Goal: Information Seeking & Learning: Understand process/instructions

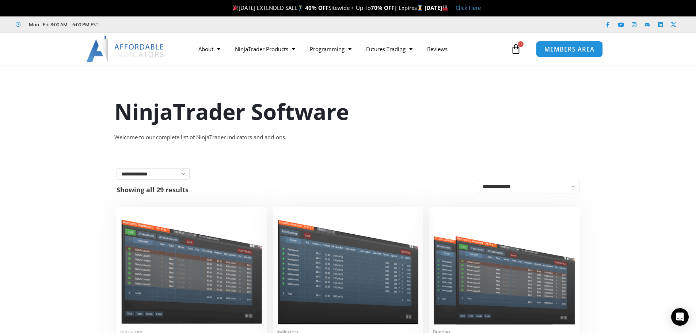
click at [551, 48] on span "MEMBERS AREA" at bounding box center [569, 49] width 50 height 6
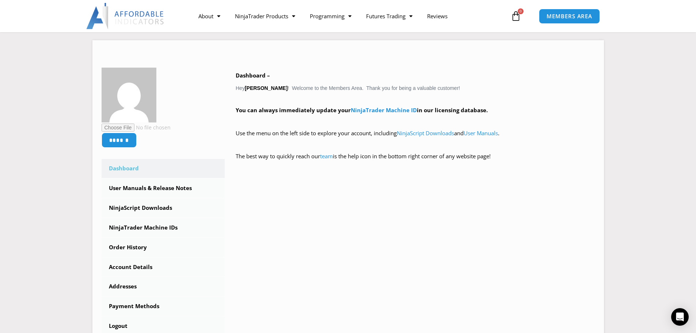
scroll to position [110, 0]
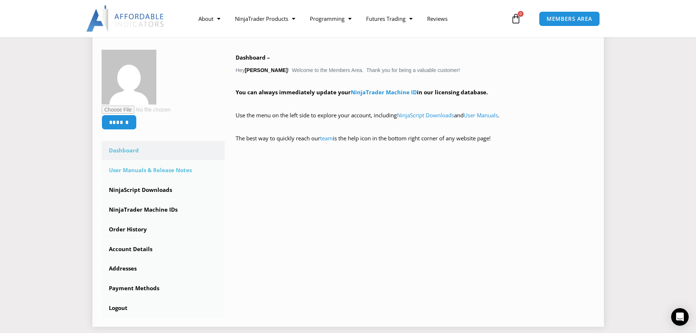
click at [161, 172] on link "User Manuals & Release Notes" at bounding box center [163, 170] width 123 height 19
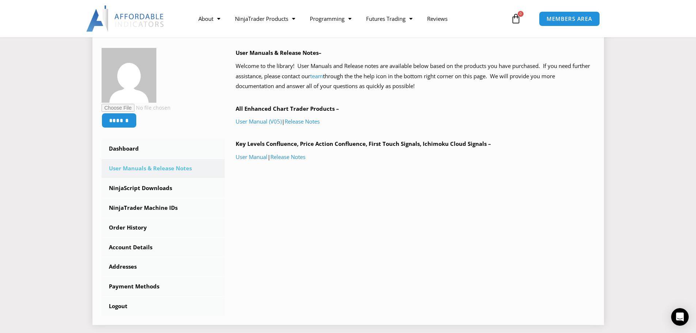
scroll to position [110, 0]
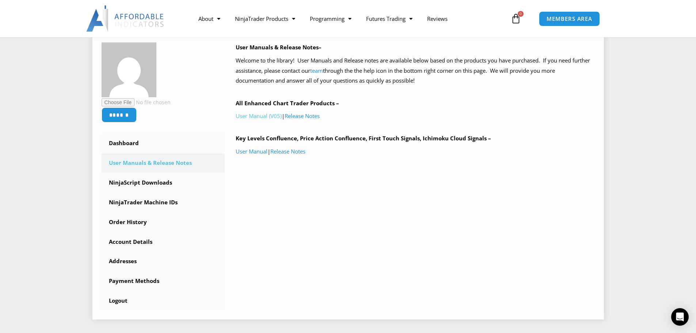
click at [263, 116] on link "User Manual (V05)" at bounding box center [259, 115] width 46 height 7
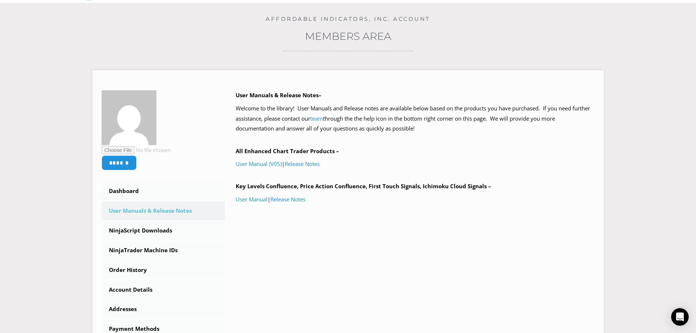
scroll to position [0, 0]
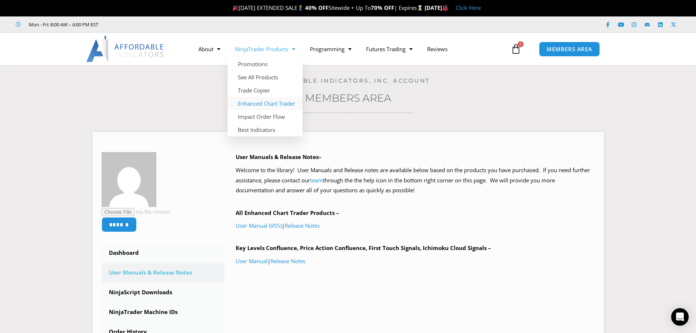
click at [262, 103] on link "Enhanced Chart Trader" at bounding box center [264, 103] width 75 height 13
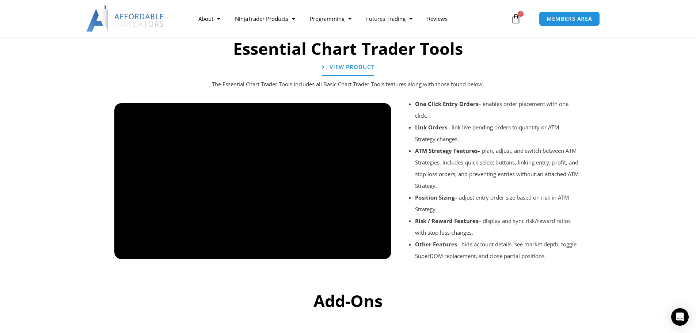
scroll to position [803, 0]
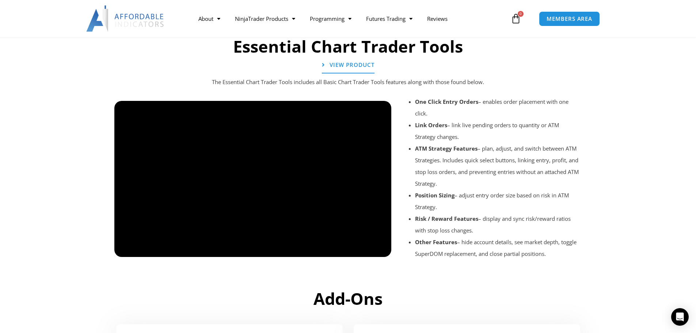
click at [144, 249] on div at bounding box center [252, 263] width 277 height 35
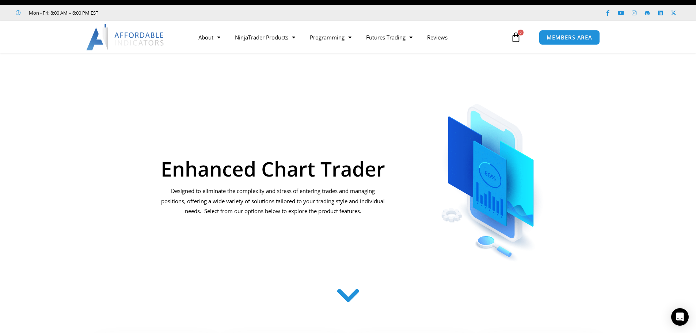
scroll to position [0, 0]
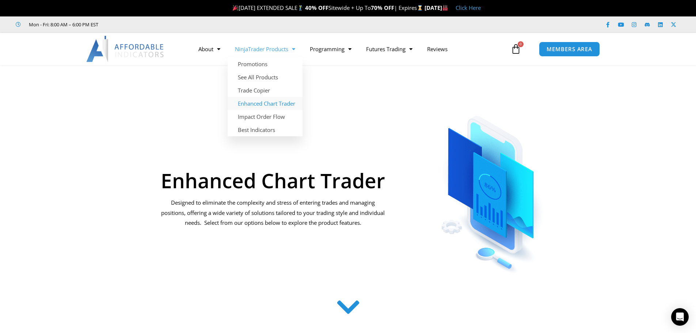
click at [294, 49] on span "Menu" at bounding box center [291, 49] width 7 height 13
click at [294, 50] on span "Menu" at bounding box center [291, 49] width 7 height 13
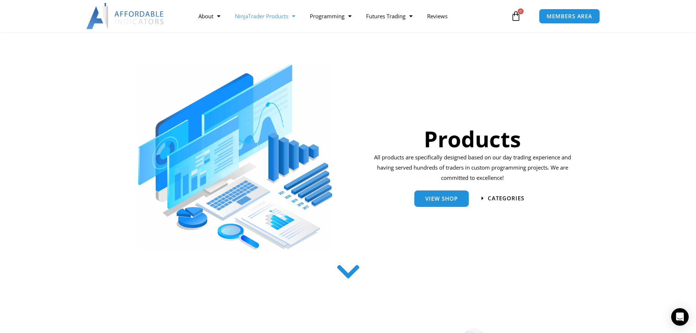
scroll to position [37, 0]
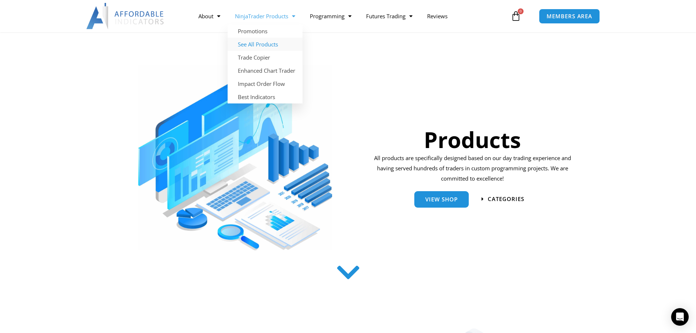
click at [265, 46] on link "See All Products" at bounding box center [264, 44] width 75 height 13
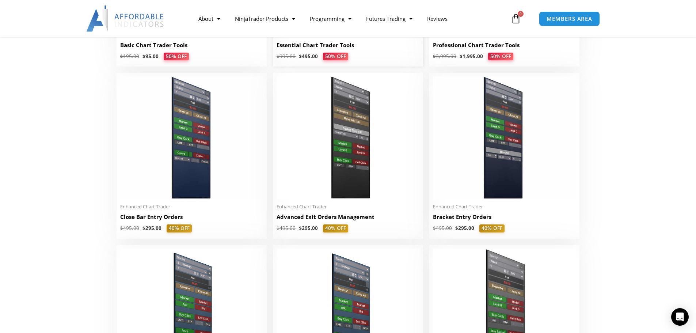
scroll to position [511, 0]
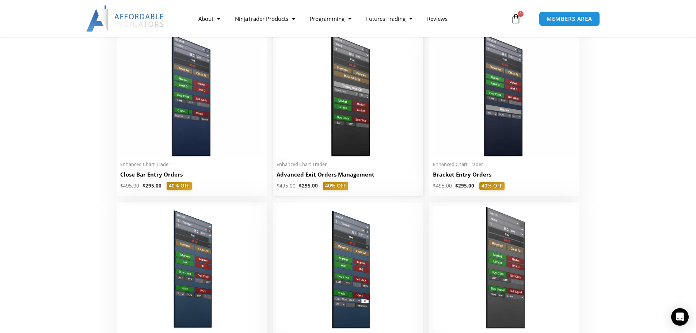
click at [358, 91] on img at bounding box center [347, 95] width 143 height 123
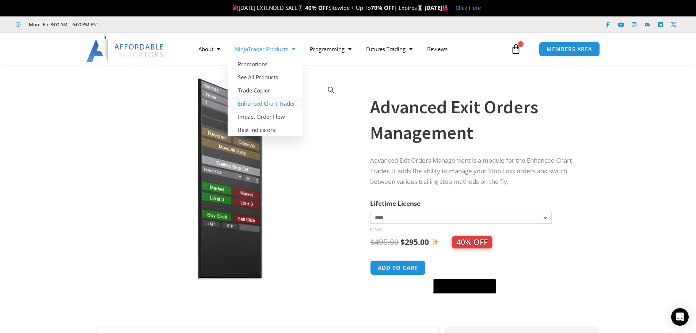
click at [264, 103] on link "Enhanced Chart Trader" at bounding box center [264, 103] width 75 height 13
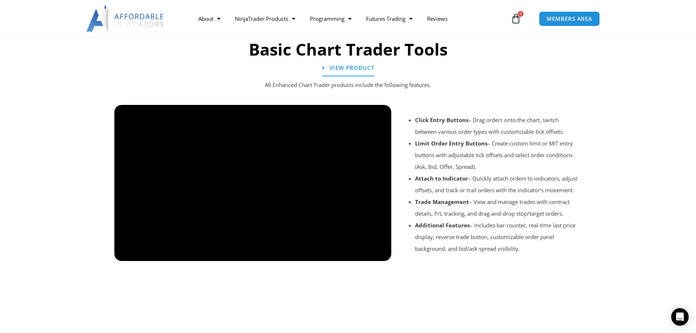
scroll to position [548, 0]
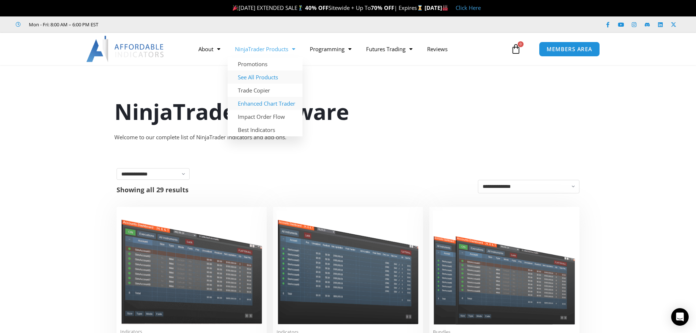
click at [267, 103] on link "Enhanced Chart Trader" at bounding box center [264, 103] width 75 height 13
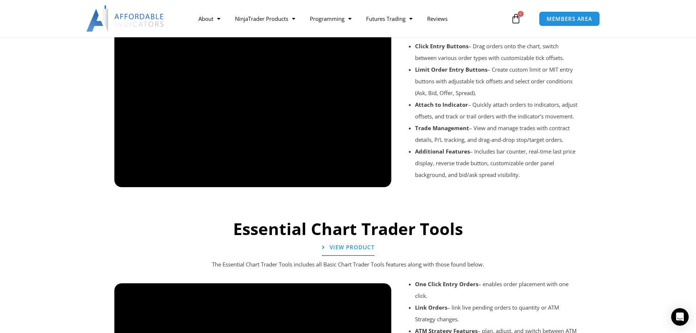
scroll to position [621, 0]
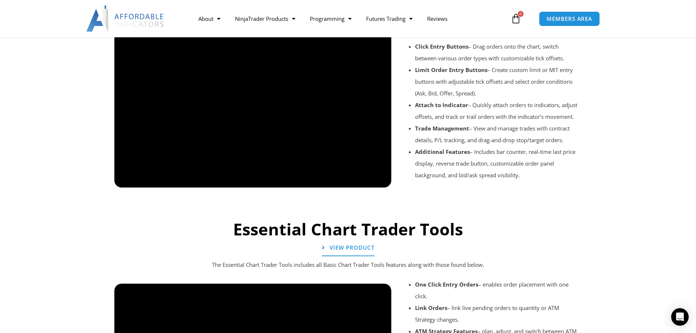
click at [129, 180] on div at bounding box center [348, 197] width 475 height 35
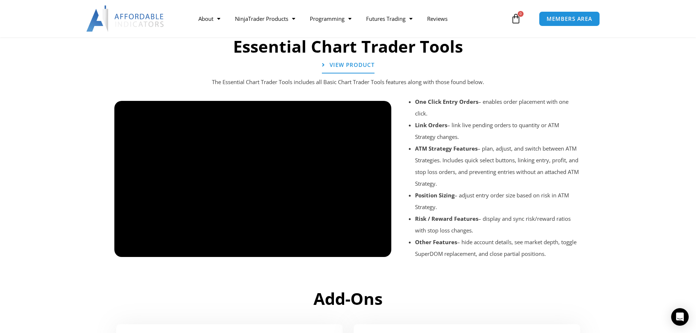
click at [125, 249] on div at bounding box center [252, 263] width 277 height 35
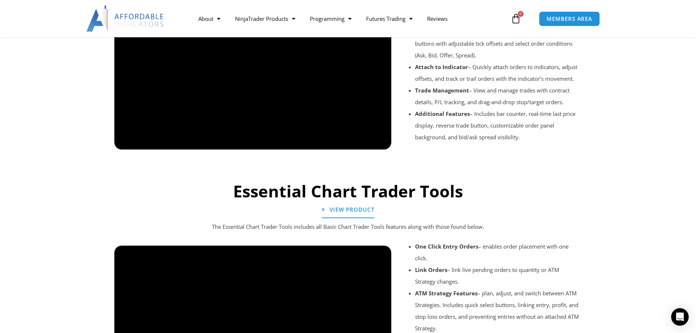
scroll to position [584, 0]
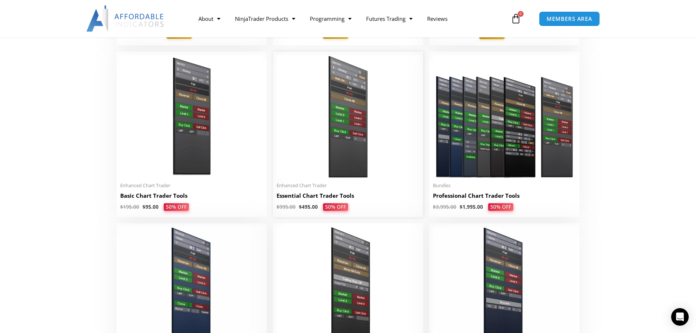
scroll to position [329, 0]
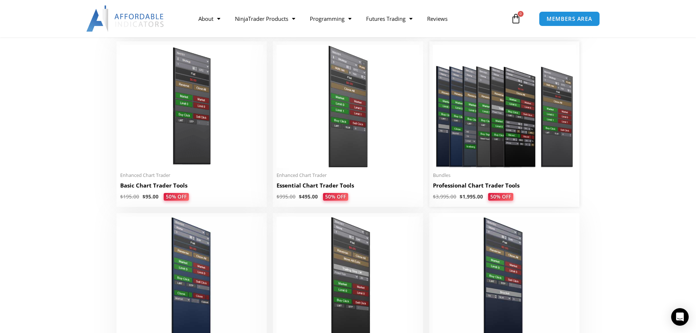
click at [467, 97] on img at bounding box center [504, 106] width 143 height 123
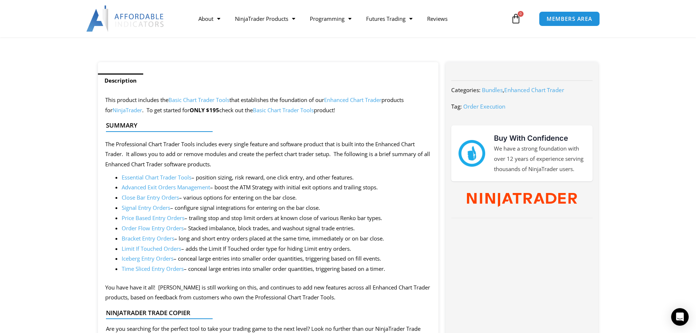
scroll to position [292, 0]
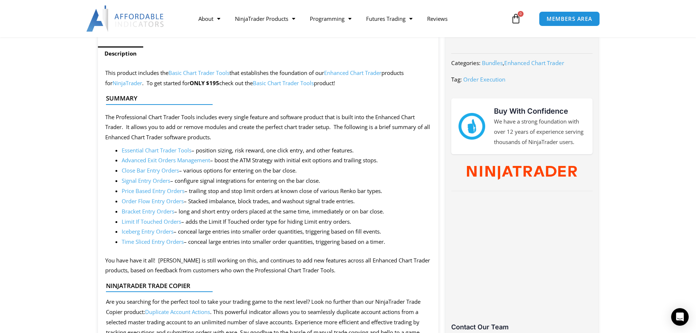
click at [147, 159] on link "Advanced Exit Orders Management" at bounding box center [166, 159] width 88 height 7
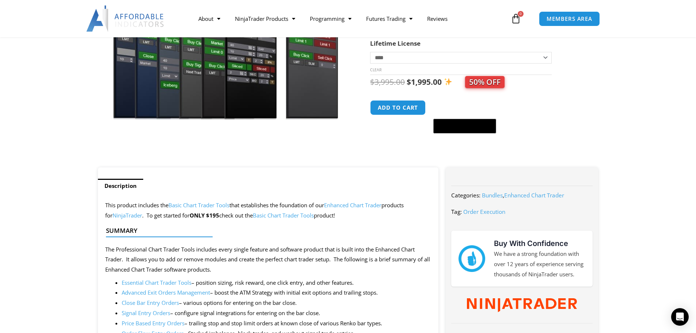
scroll to position [146, 0]
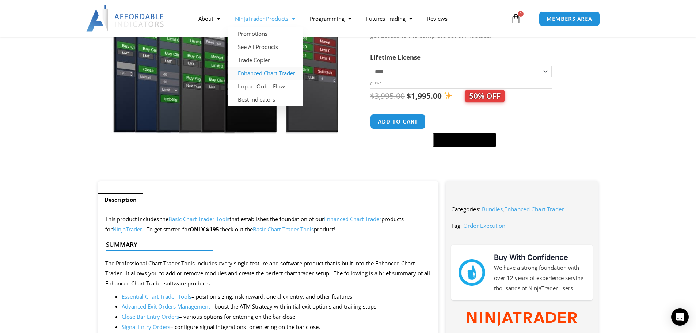
click at [254, 73] on link "Enhanced Chart Trader" at bounding box center [264, 72] width 75 height 13
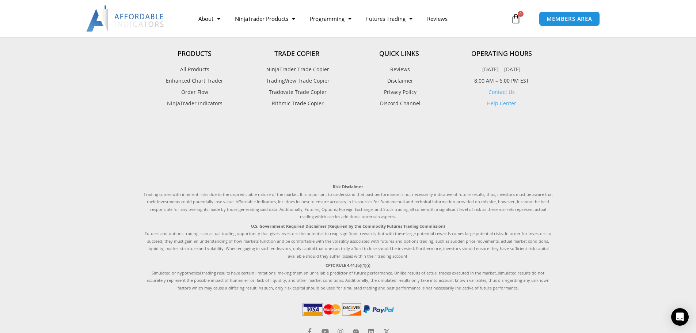
scroll to position [1211, 0]
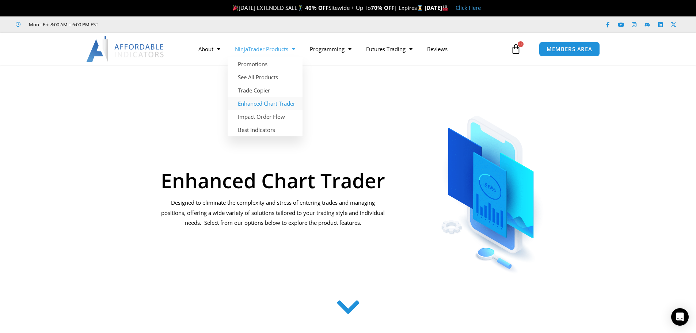
click at [269, 50] on link "NinjaTrader Products" at bounding box center [264, 49] width 75 height 17
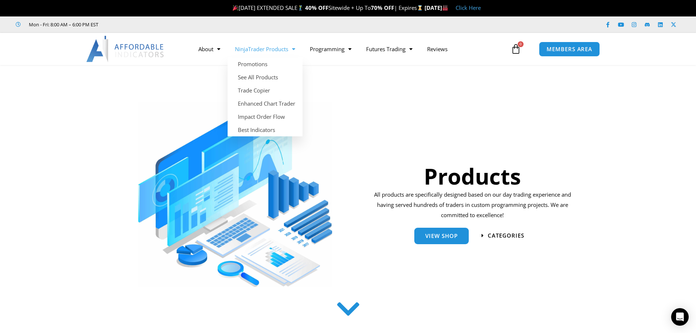
click at [295, 50] on span "Menu" at bounding box center [291, 49] width 7 height 13
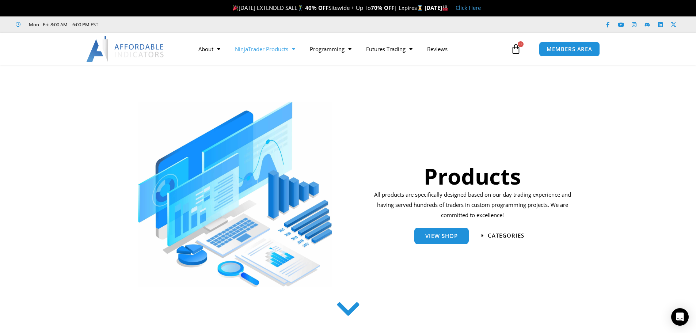
click at [293, 53] on span "Menu" at bounding box center [291, 49] width 7 height 13
click at [260, 102] on img at bounding box center [235, 194] width 194 height 185
click at [287, 49] on link "NinjaTrader Products" at bounding box center [264, 49] width 75 height 17
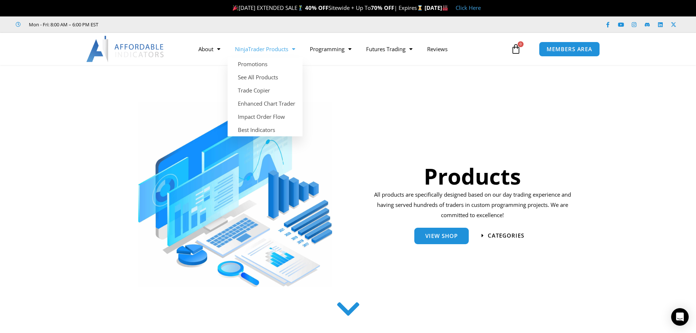
click at [294, 51] on span "Menu" at bounding box center [291, 49] width 7 height 13
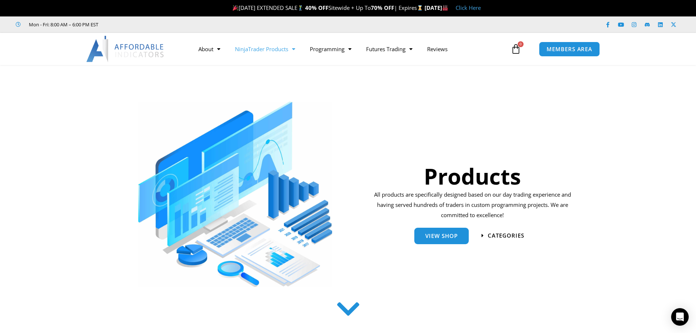
click at [287, 51] on link "NinjaTrader Products" at bounding box center [264, 49] width 75 height 17
click at [291, 48] on span "Menu" at bounding box center [291, 49] width 7 height 13
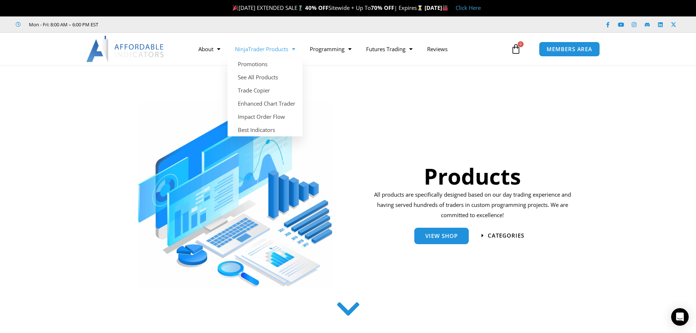
click at [291, 48] on span "Menu" at bounding box center [291, 49] width 7 height 13
click at [258, 103] on link "Enhanced Chart Trader" at bounding box center [264, 103] width 75 height 13
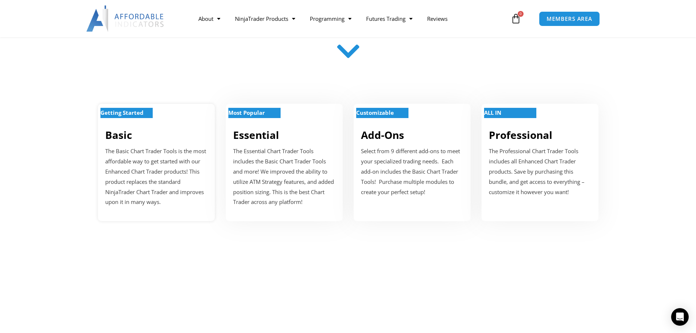
click at [139, 119] on div "Getting Started" at bounding box center [156, 118] width 102 height 6
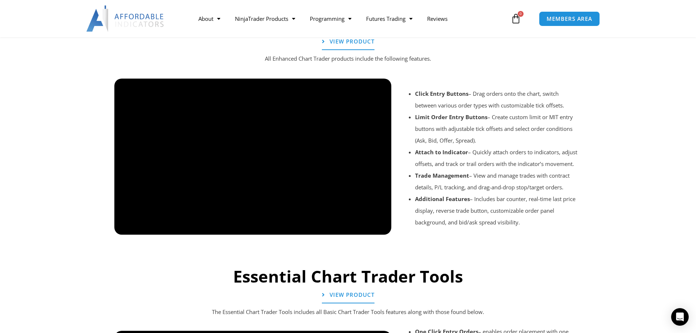
scroll to position [573, 0]
